Goal: Transaction & Acquisition: Book appointment/travel/reservation

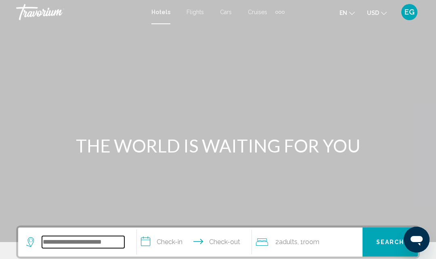
click at [91, 242] on input "Search widget" at bounding box center [83, 242] width 82 height 12
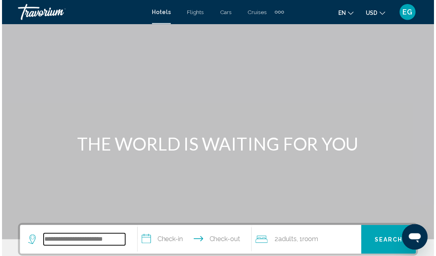
scroll to position [42, 0]
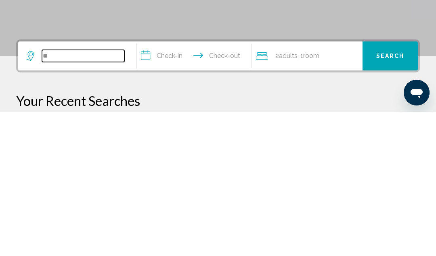
type input "*"
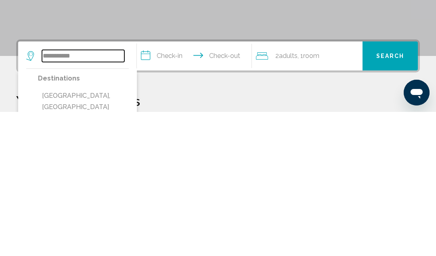
type input "**********"
click at [148, 186] on input "**********" at bounding box center [196, 201] width 118 height 31
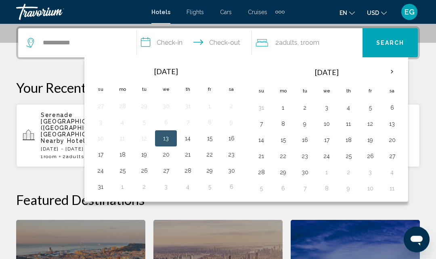
scroll to position [199, 0]
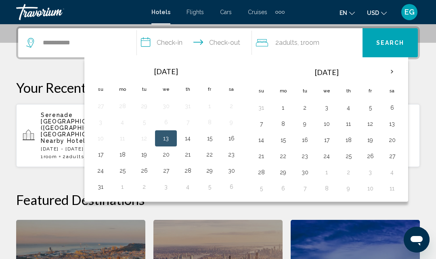
click at [391, 73] on th "Next month" at bounding box center [392, 72] width 22 height 18
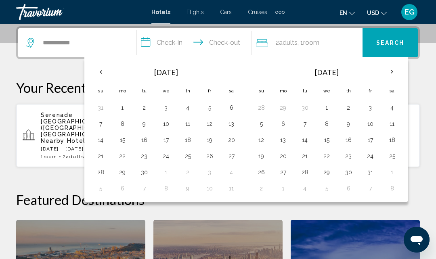
click at [388, 74] on th "Next month" at bounding box center [392, 72] width 22 height 18
click at [101, 73] on th "Previous month" at bounding box center [101, 72] width 22 height 18
click at [167, 120] on button "10" at bounding box center [165, 123] width 13 height 11
click at [100, 144] on button "14" at bounding box center [100, 139] width 13 height 11
type input "**********"
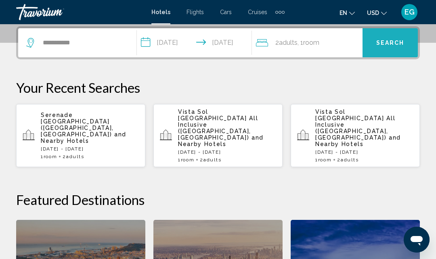
click at [390, 45] on span "Search" at bounding box center [390, 43] width 28 height 6
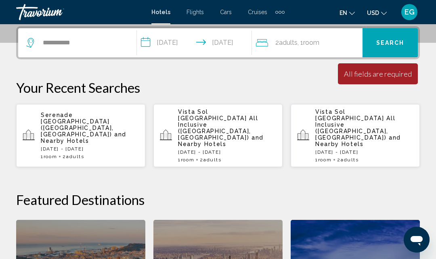
click at [400, 41] on span "Search" at bounding box center [390, 43] width 28 height 6
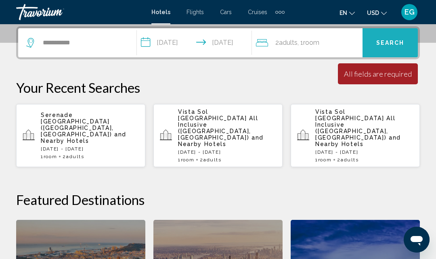
click at [394, 46] on span "Search" at bounding box center [390, 43] width 28 height 6
click at [393, 45] on span "Search" at bounding box center [390, 43] width 28 height 6
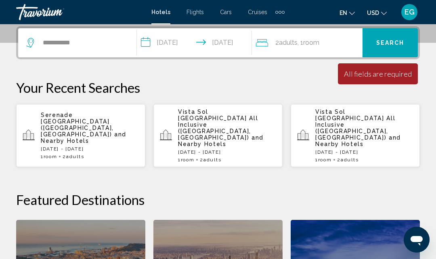
click at [394, 45] on span "Search" at bounding box center [390, 43] width 28 height 6
click at [106, 43] on input "**********" at bounding box center [83, 43] width 82 height 12
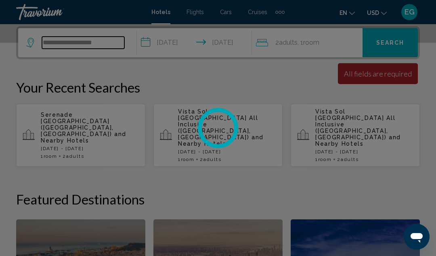
type input "**********"
click at [387, 40] on span "Search" at bounding box center [390, 43] width 28 height 6
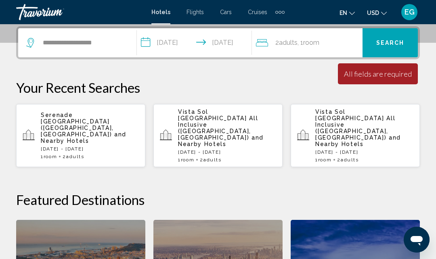
click at [217, 149] on p "[DATE] - [DATE]" at bounding box center [227, 152] width 98 height 6
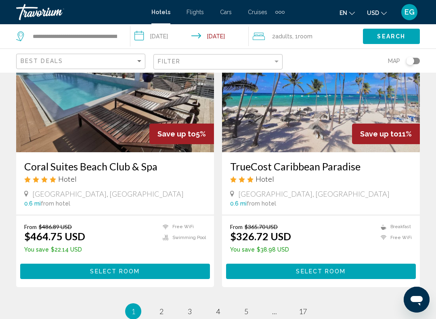
scroll to position [1580, 0]
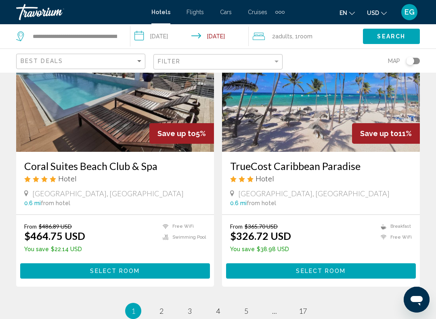
click at [161, 259] on span "2" at bounding box center [161, 310] width 4 height 9
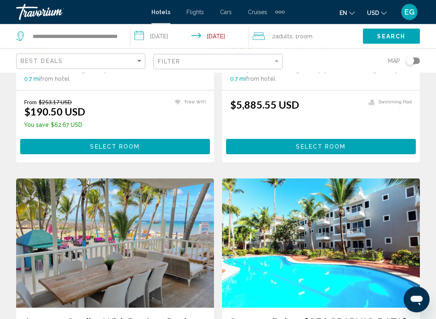
scroll to position [1411, 0]
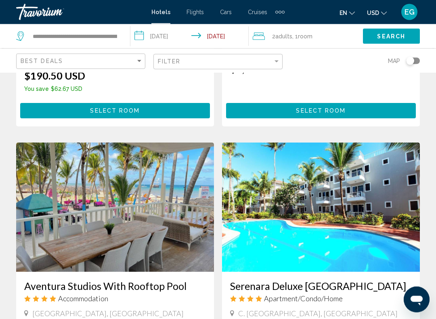
click at [306, 259] on h3 "Serenara Deluxe [GEOGRAPHIC_DATA]" at bounding box center [320, 286] width 181 height 12
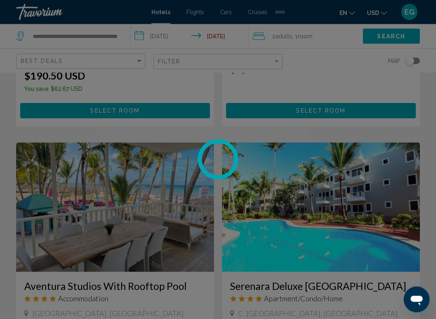
scroll to position [1432, 0]
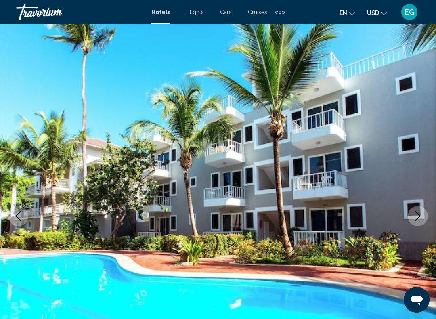
click at [23, 216] on button "Previous image" at bounding box center [18, 216] width 20 height 20
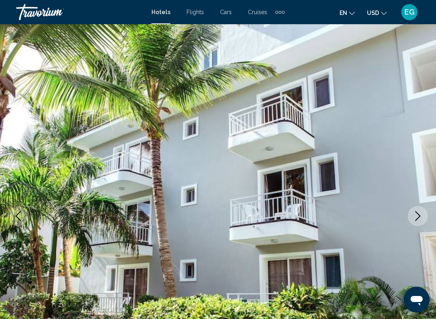
click at [23, 221] on button "Previous image" at bounding box center [18, 216] width 20 height 20
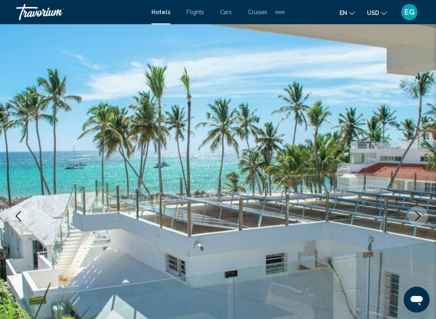
click at [22, 259] on img "Main content" at bounding box center [218, 215] width 436 height 383
click at [20, 259] on img "Main content" at bounding box center [218, 215] width 436 height 383
click at [29, 197] on img "Main content" at bounding box center [218, 215] width 436 height 383
click at [16, 215] on icon "Previous image" at bounding box center [18, 216] width 5 height 10
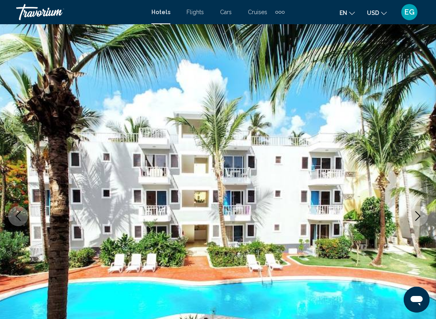
click at [15, 213] on icon "Previous image" at bounding box center [18, 216] width 10 height 10
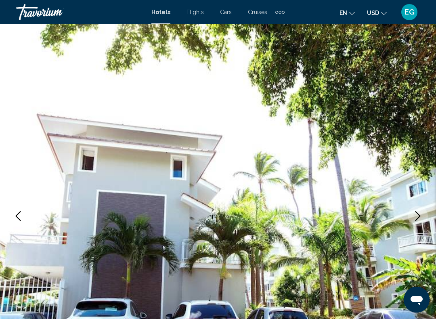
click at [18, 217] on icon "Previous image" at bounding box center [18, 216] width 10 height 10
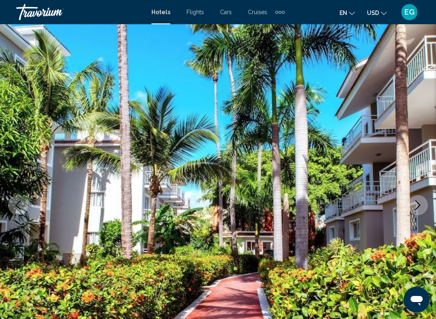
scroll to position [27, 0]
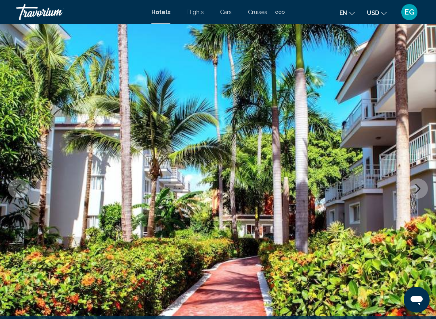
click at [19, 183] on icon "Previous image" at bounding box center [18, 188] width 10 height 10
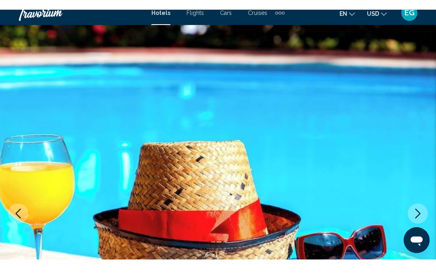
scroll to position [0, 0]
